Goal: Information Seeking & Learning: Learn about a topic

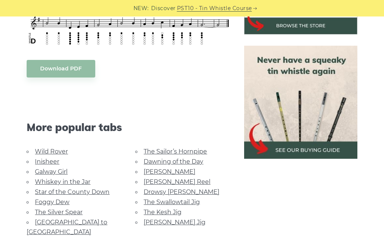
scroll to position [297, 0]
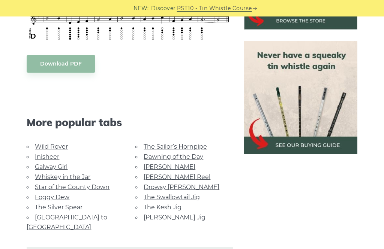
click at [80, 174] on link "Whiskey in the Jar" at bounding box center [62, 176] width 55 height 7
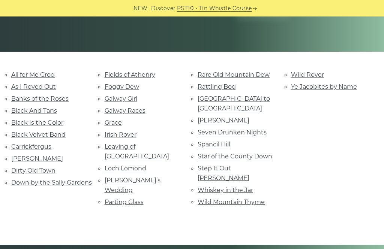
click at [145, 71] on link "Fields of Athenry" at bounding box center [130, 74] width 51 height 7
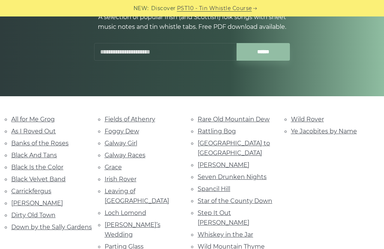
scroll to position [115, 0]
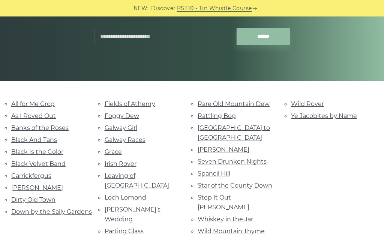
click at [40, 197] on link "Dirty Old Town" at bounding box center [33, 199] width 44 height 7
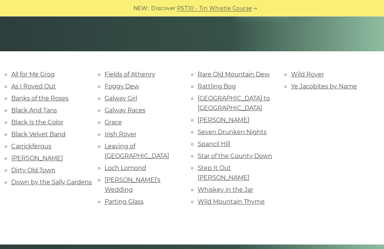
scroll to position [145, 0]
click at [112, 119] on link "Grace" at bounding box center [113, 122] width 17 height 7
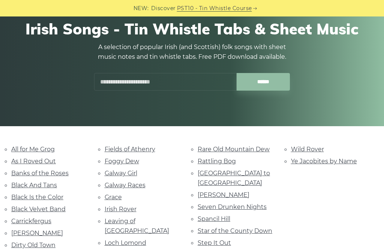
scroll to position [73, 0]
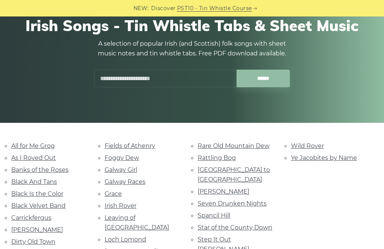
click at [126, 202] on link "Irish Rover" at bounding box center [121, 205] width 32 height 7
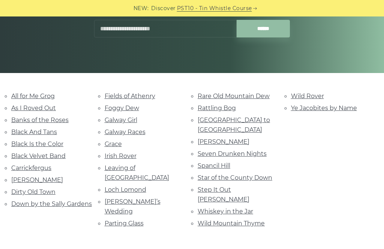
scroll to position [123, 0]
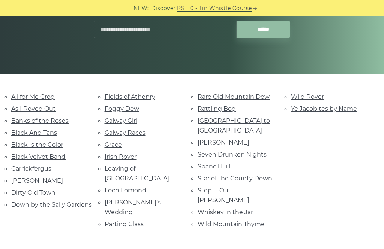
click at [35, 132] on link "Black And Tans" at bounding box center [34, 132] width 46 height 7
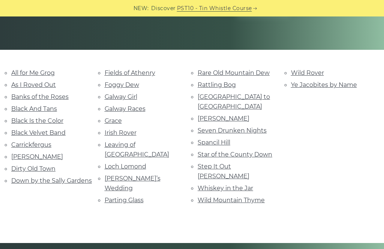
click at [129, 94] on link "Galway Girl" at bounding box center [121, 96] width 33 height 7
click at [306, 71] on link "Wild Rover" at bounding box center [307, 72] width 33 height 7
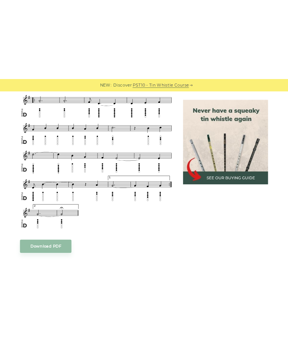
scroll to position [400, 0]
